Goal: Information Seeking & Learning: Learn about a topic

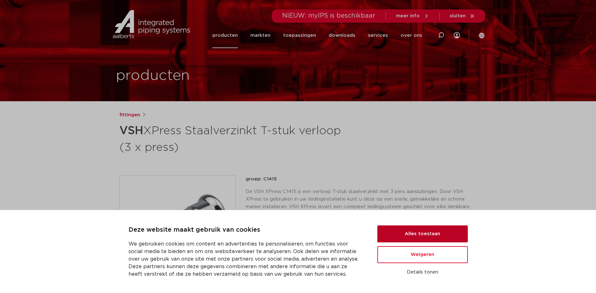
click at [425, 233] on button "Alles toestaan" at bounding box center [422, 233] width 90 height 17
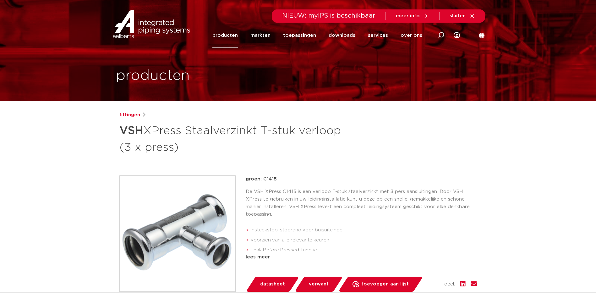
click at [235, 36] on link "producten" at bounding box center [224, 35] width 25 height 25
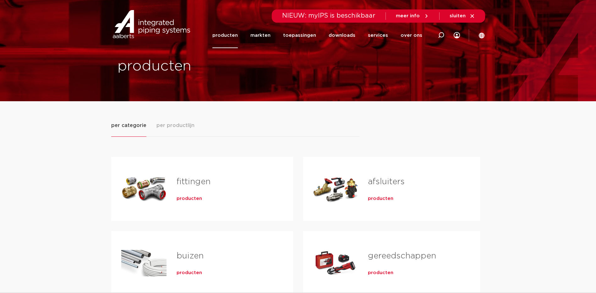
click at [188, 180] on link "fittingen" at bounding box center [194, 181] width 34 height 8
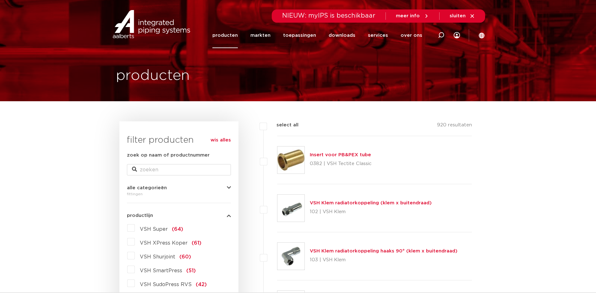
click at [233, 34] on link "producten" at bounding box center [224, 35] width 25 height 25
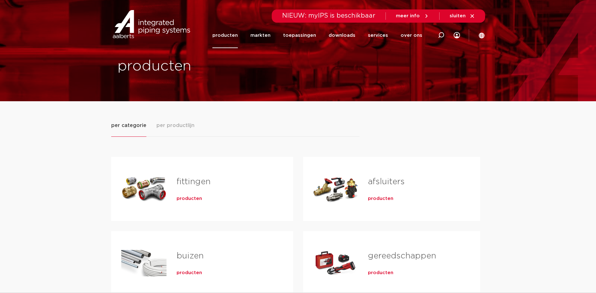
click at [356, 183] on div "Tabs. Open items met enter of spatie, sluit af met escape en navigeer met de pi…" at bounding box center [335, 189] width 45 height 44
click at [375, 198] on span "producten" at bounding box center [380, 198] width 25 height 6
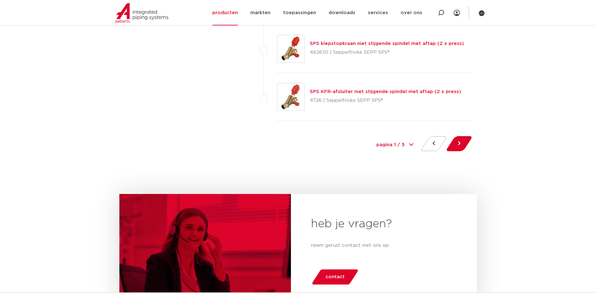
scroll to position [2922, 0]
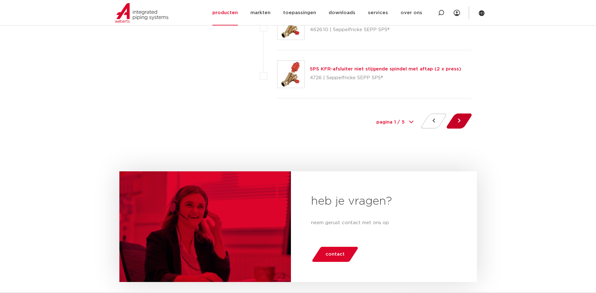
click at [458, 122] on button at bounding box center [459, 120] width 18 height 15
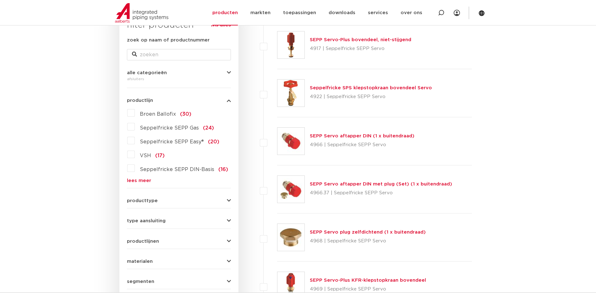
scroll to position [126, 0]
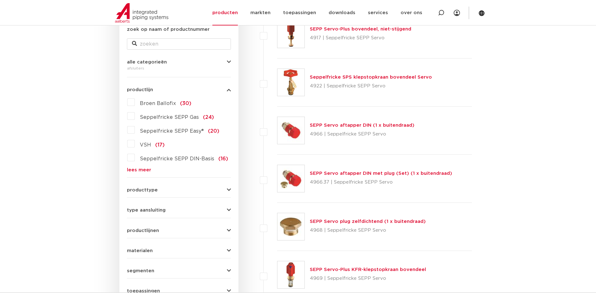
click at [144, 169] on link "lees meer" at bounding box center [179, 169] width 104 height 5
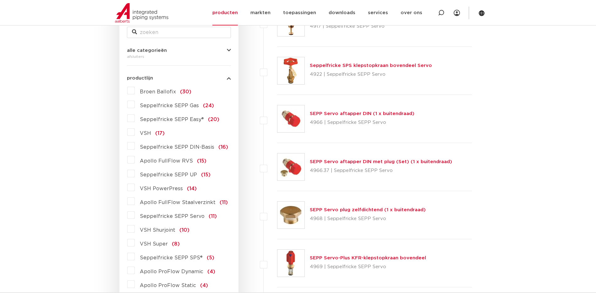
scroll to position [157, 0]
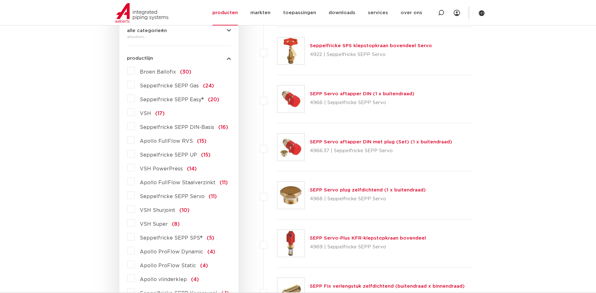
click at [135, 168] on label "VSH PowerPress (14)" at bounding box center [166, 167] width 62 height 10
click at [0, 0] on input "VSH PowerPress (14)" at bounding box center [0, 0] width 0 height 0
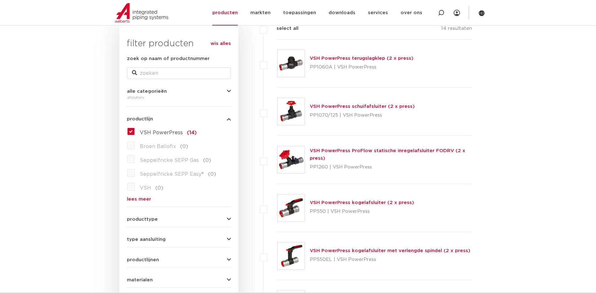
scroll to position [94, 0]
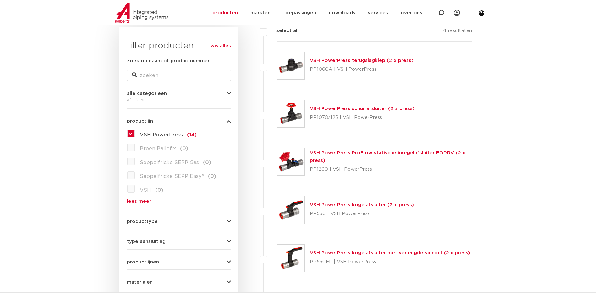
click at [135, 133] on label "VSH PowerPress (14)" at bounding box center [166, 133] width 62 height 10
click at [0, 0] on input "VSH PowerPress (14)" at bounding box center [0, 0] width 0 height 0
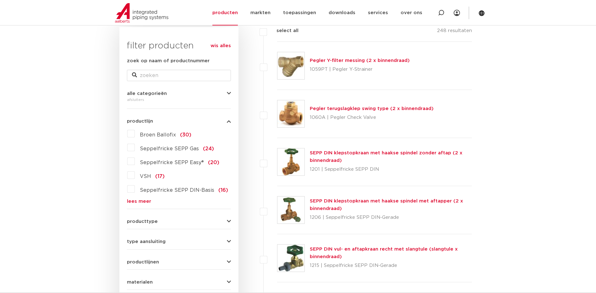
click at [137, 200] on link "lees meer" at bounding box center [179, 201] width 104 height 5
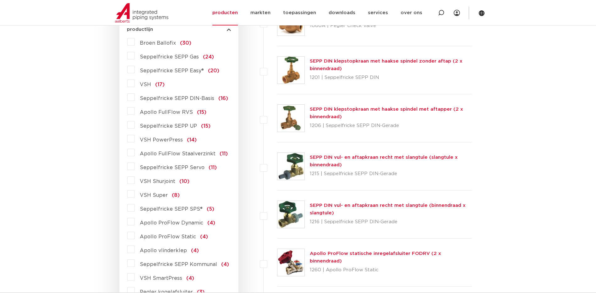
scroll to position [188, 0]
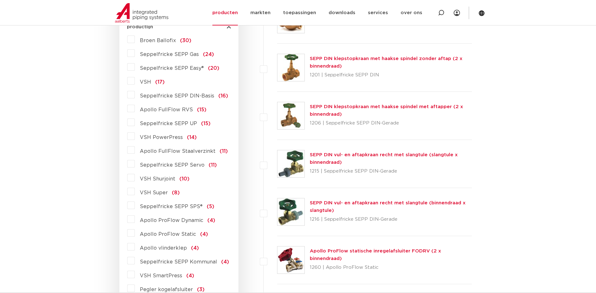
click at [135, 84] on label "VSH (17)" at bounding box center [150, 81] width 30 height 10
click at [0, 0] on input "VSH (17)" at bounding box center [0, 0] width 0 height 0
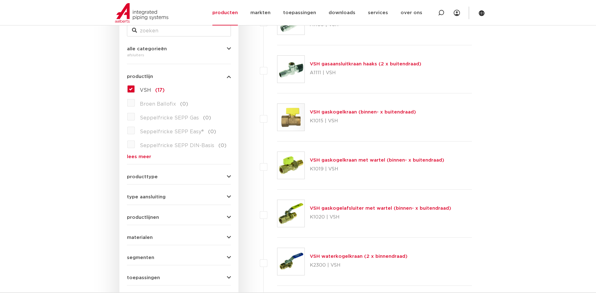
scroll to position [126, 0]
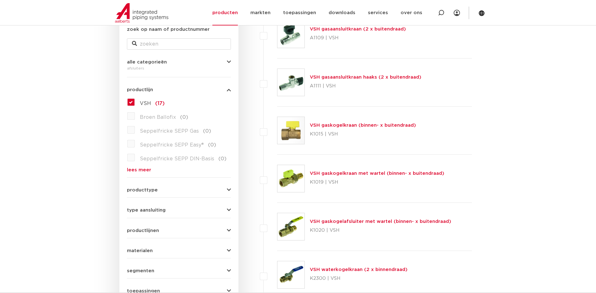
click at [135, 102] on label "VSH (17)" at bounding box center [150, 102] width 30 height 10
click at [0, 0] on input "VSH (17)" at bounding box center [0, 0] width 0 height 0
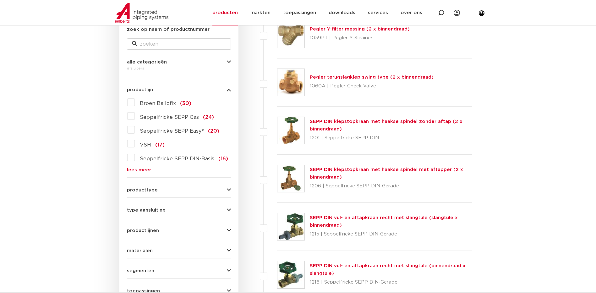
click at [137, 168] on link "lees meer" at bounding box center [179, 169] width 104 height 5
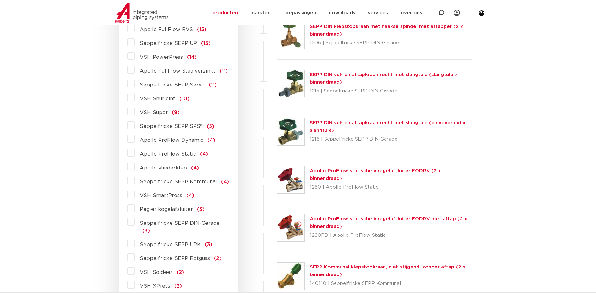
scroll to position [283, 0]
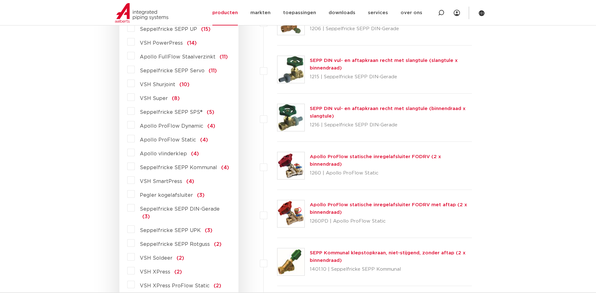
click at [135, 265] on label "VSH XPress (2)" at bounding box center [158, 270] width 47 height 10
click at [0, 0] on input "VSH XPress (2)" at bounding box center [0, 0] width 0 height 0
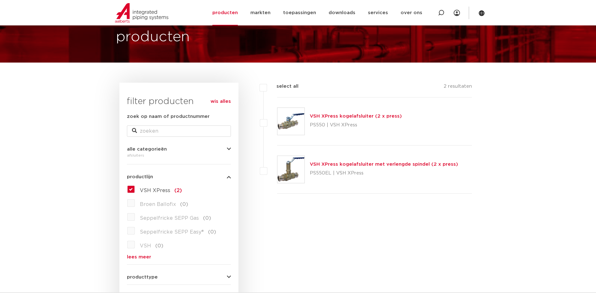
scroll to position [31, 0]
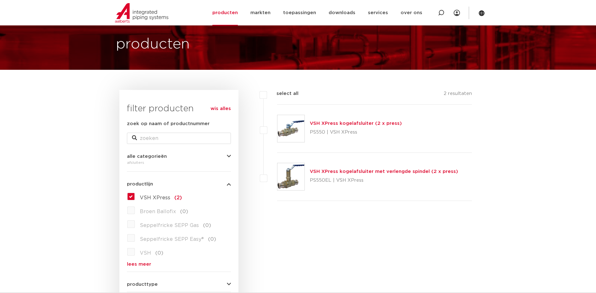
click at [351, 123] on link "VSH XPress kogelafsluiter (2 x press)" at bounding box center [356, 123] width 92 height 5
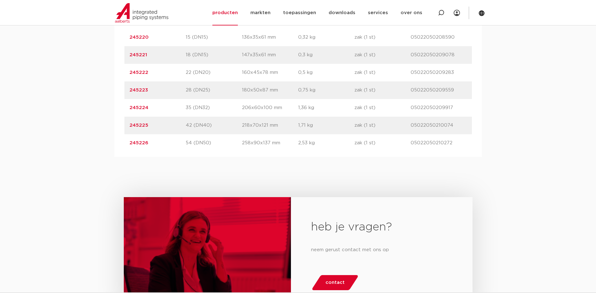
scroll to position [440, 0]
click at [145, 145] on link "245226" at bounding box center [138, 142] width 19 height 5
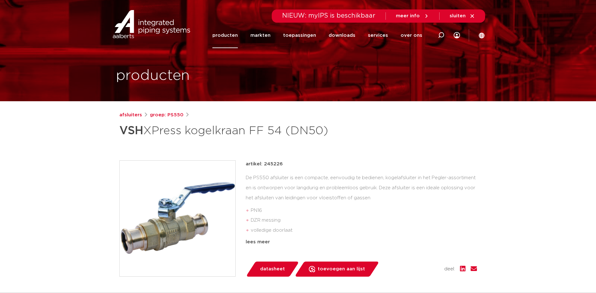
click at [134, 143] on div "afsluiters groep: PS550 VSH XPress kogelkraan FF 54 (DN50) PN16 DZR messing vol…" at bounding box center [298, 254] width 368 height 286
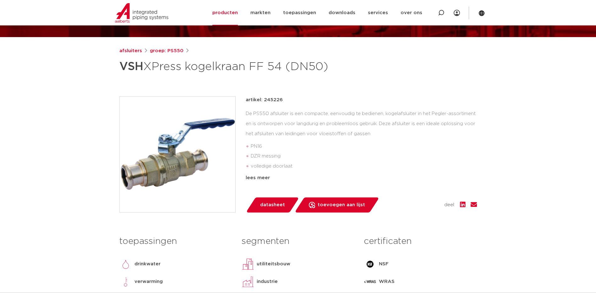
scroll to position [94, 0]
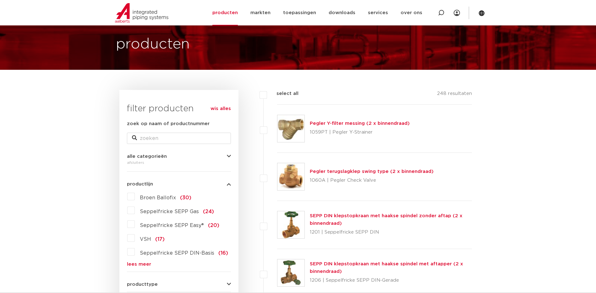
click at [138, 263] on link "lees meer" at bounding box center [179, 264] width 104 height 5
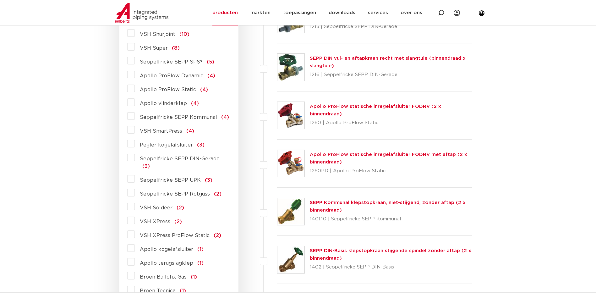
scroll to position [346, 0]
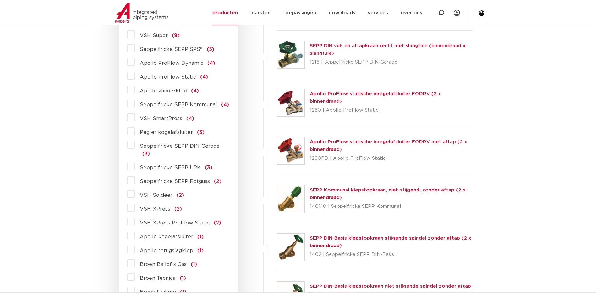
click at [135, 203] on label "VSH XPress (2)" at bounding box center [158, 208] width 47 height 10
click at [0, 0] on input "VSH XPress (2)" at bounding box center [0, 0] width 0 height 0
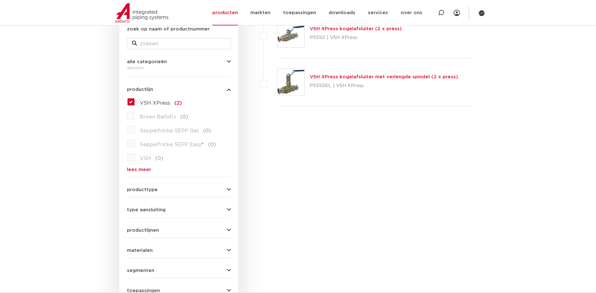
scroll to position [126, 0]
click at [291, 88] on img at bounding box center [290, 82] width 27 height 27
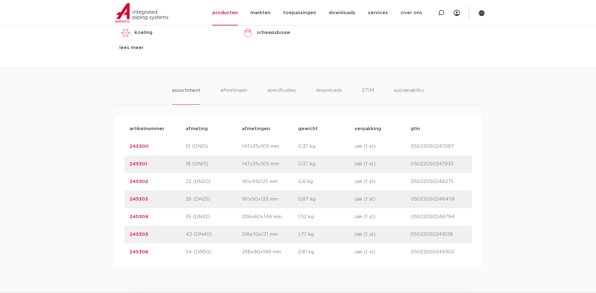
scroll to position [377, 0]
